Goal: Task Accomplishment & Management: Manage account settings

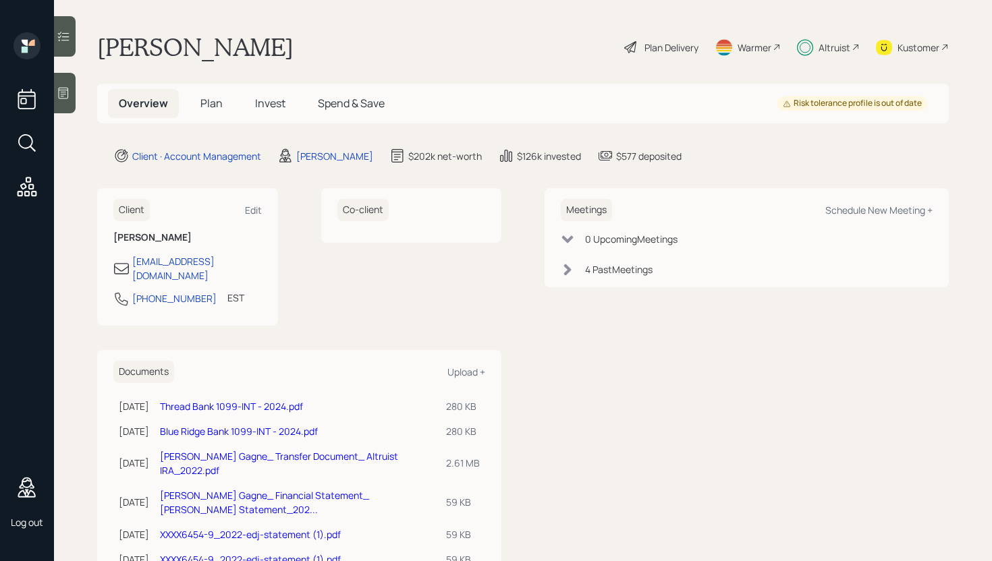
click at [362, 105] on span "Spend & Save" at bounding box center [351, 103] width 67 height 15
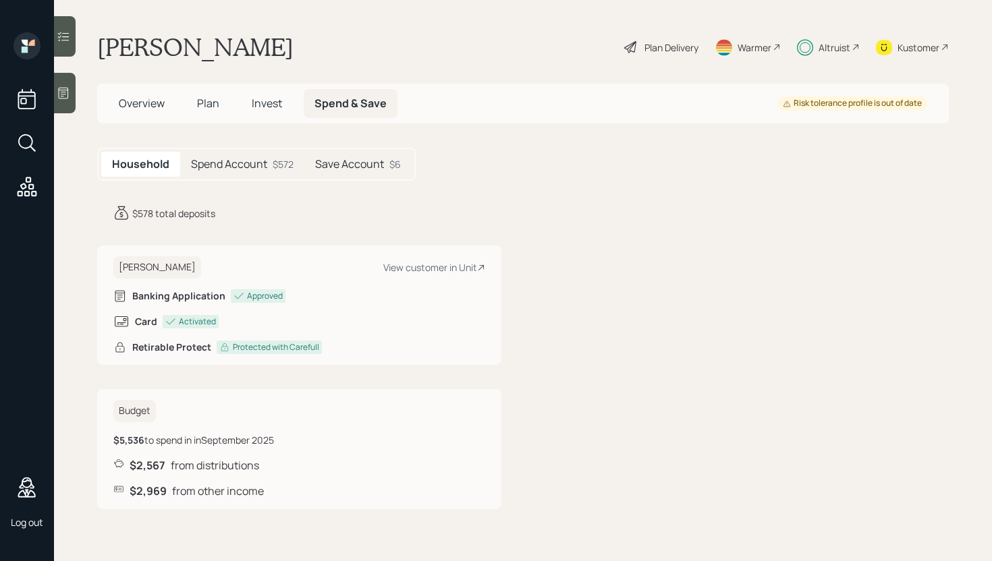
click at [239, 175] on div "Spend Account $572" at bounding box center [242, 164] width 124 height 25
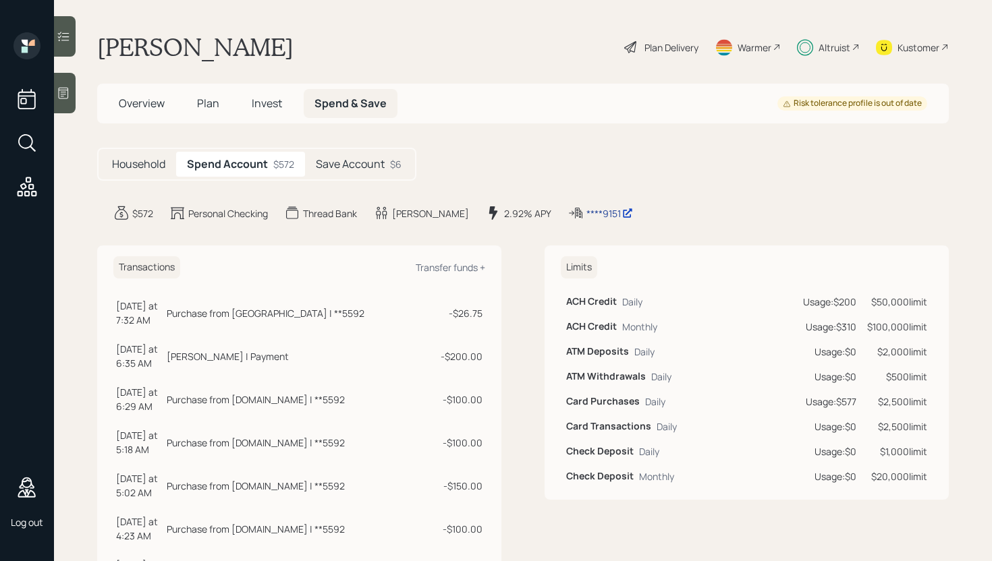
click at [586, 212] on div "****9151" at bounding box center [609, 213] width 47 height 14
click at [586, 211] on div "****9151" at bounding box center [609, 213] width 47 height 14
